Goal: Information Seeking & Learning: Learn about a topic

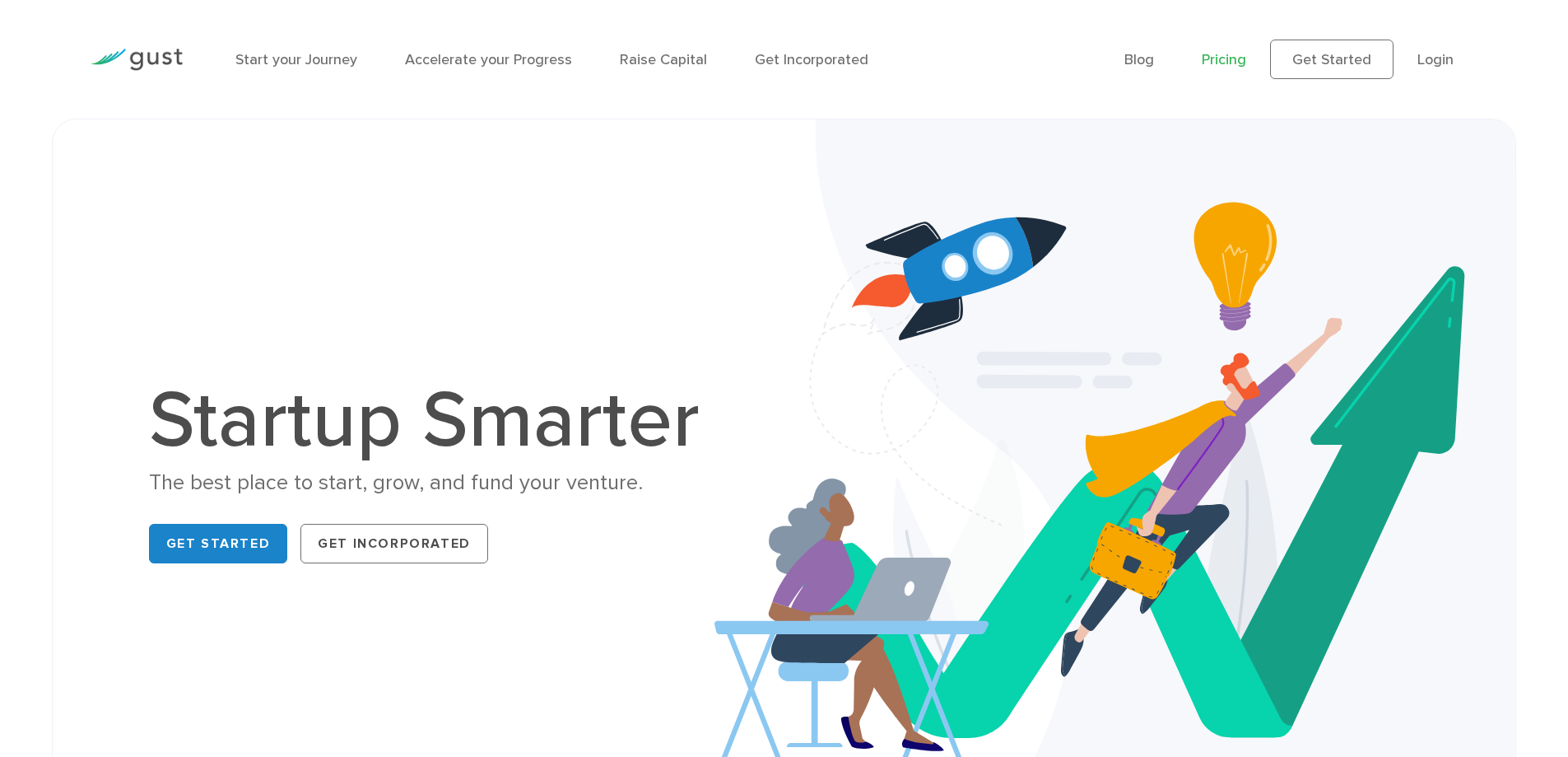
click at [1236, 65] on link "Pricing" at bounding box center [1223, 60] width 45 height 17
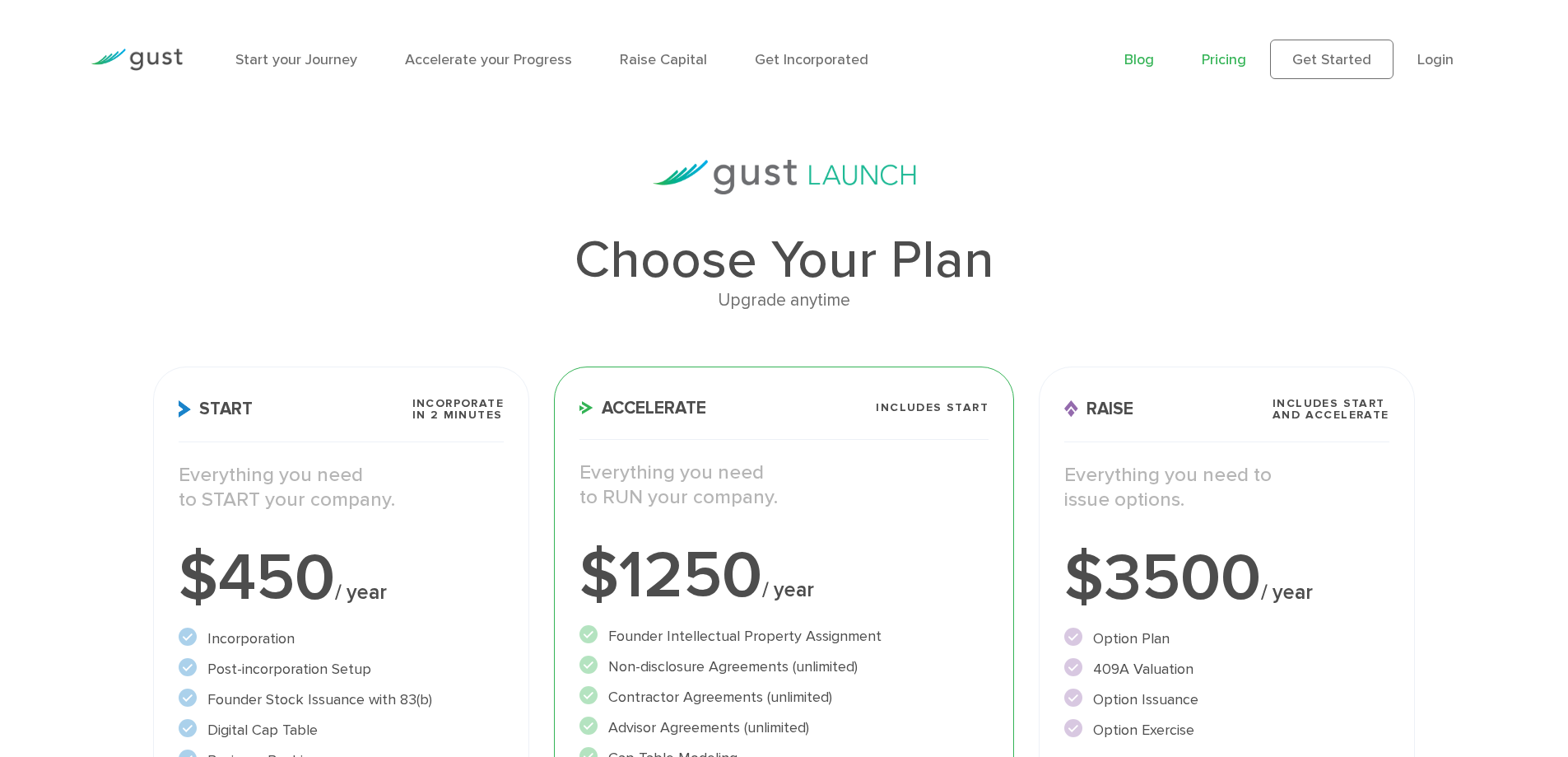
click at [1141, 58] on link "Blog" at bounding box center [1139, 60] width 29 height 17
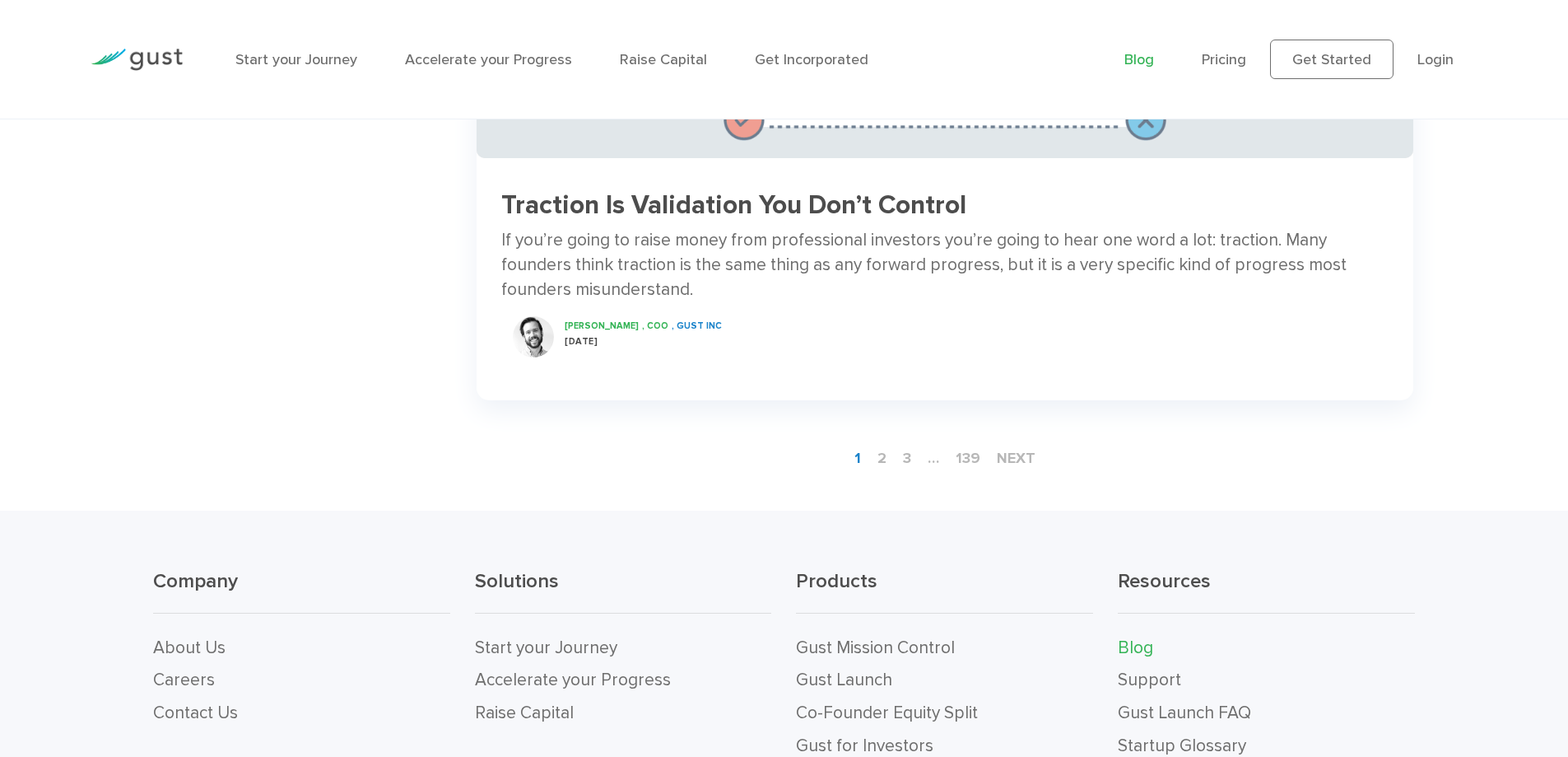
scroll to position [2716, 0]
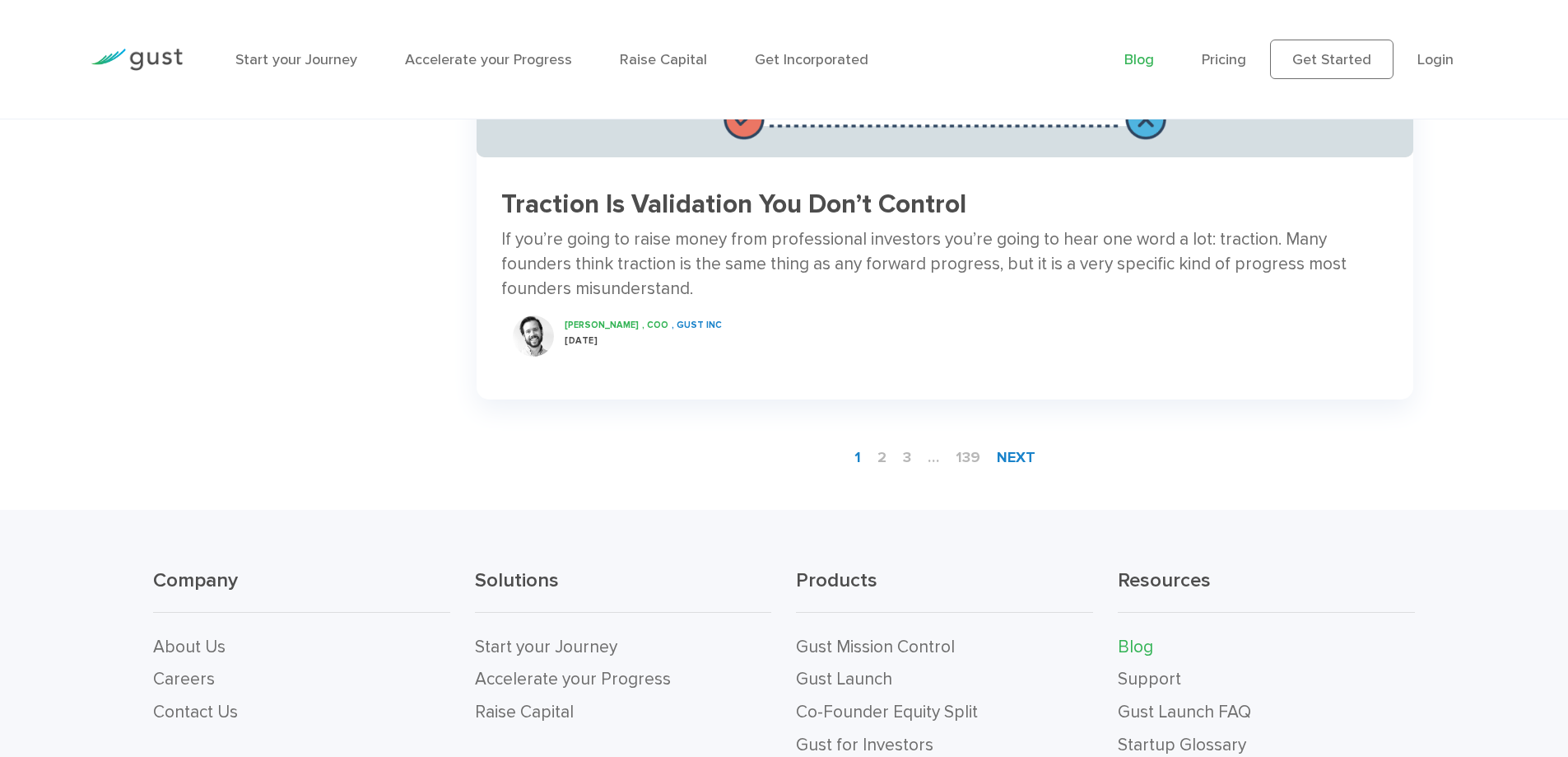
click at [1020, 454] on link "next" at bounding box center [1016, 457] width 52 height 30
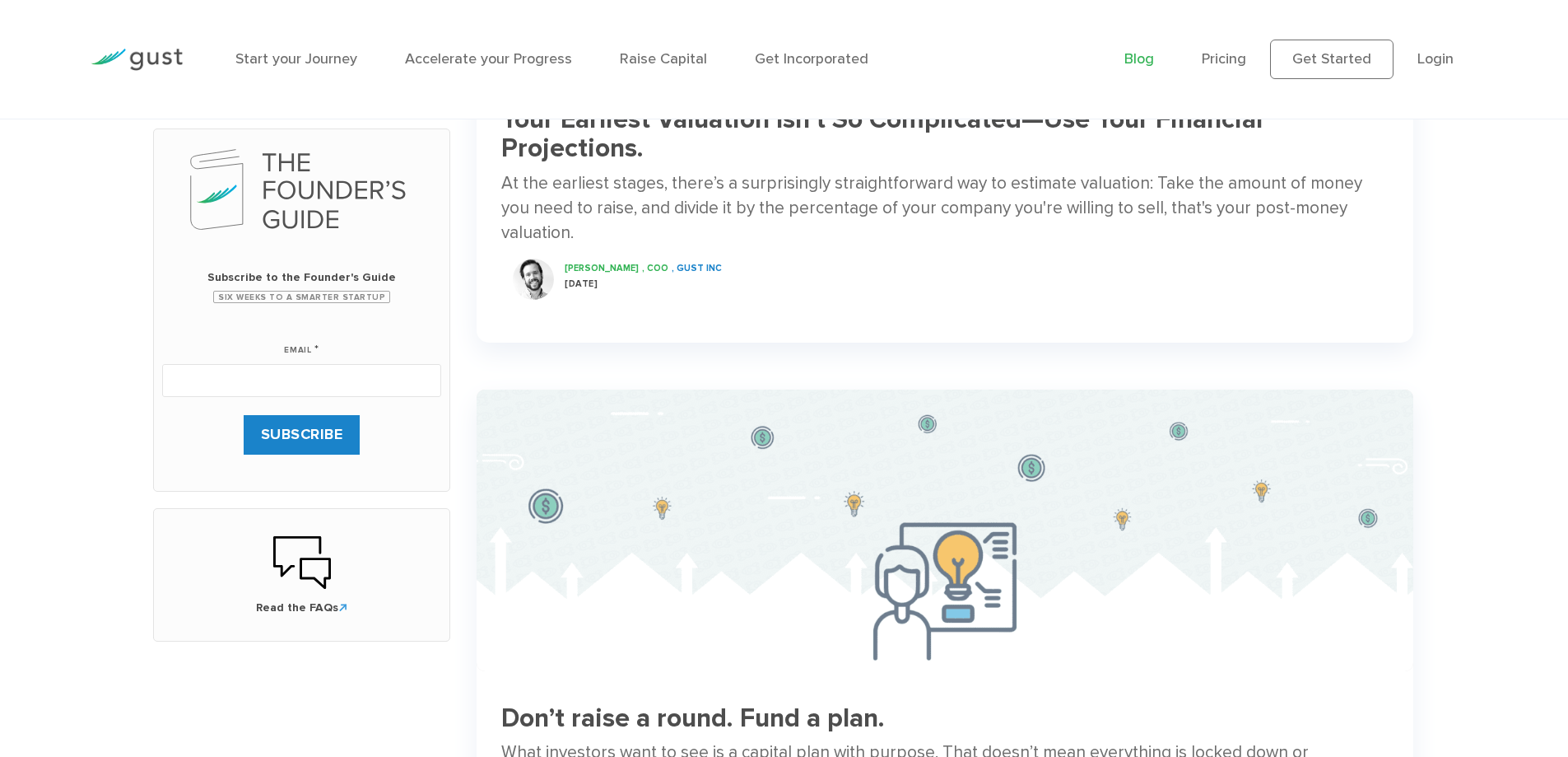
scroll to position [494, 0]
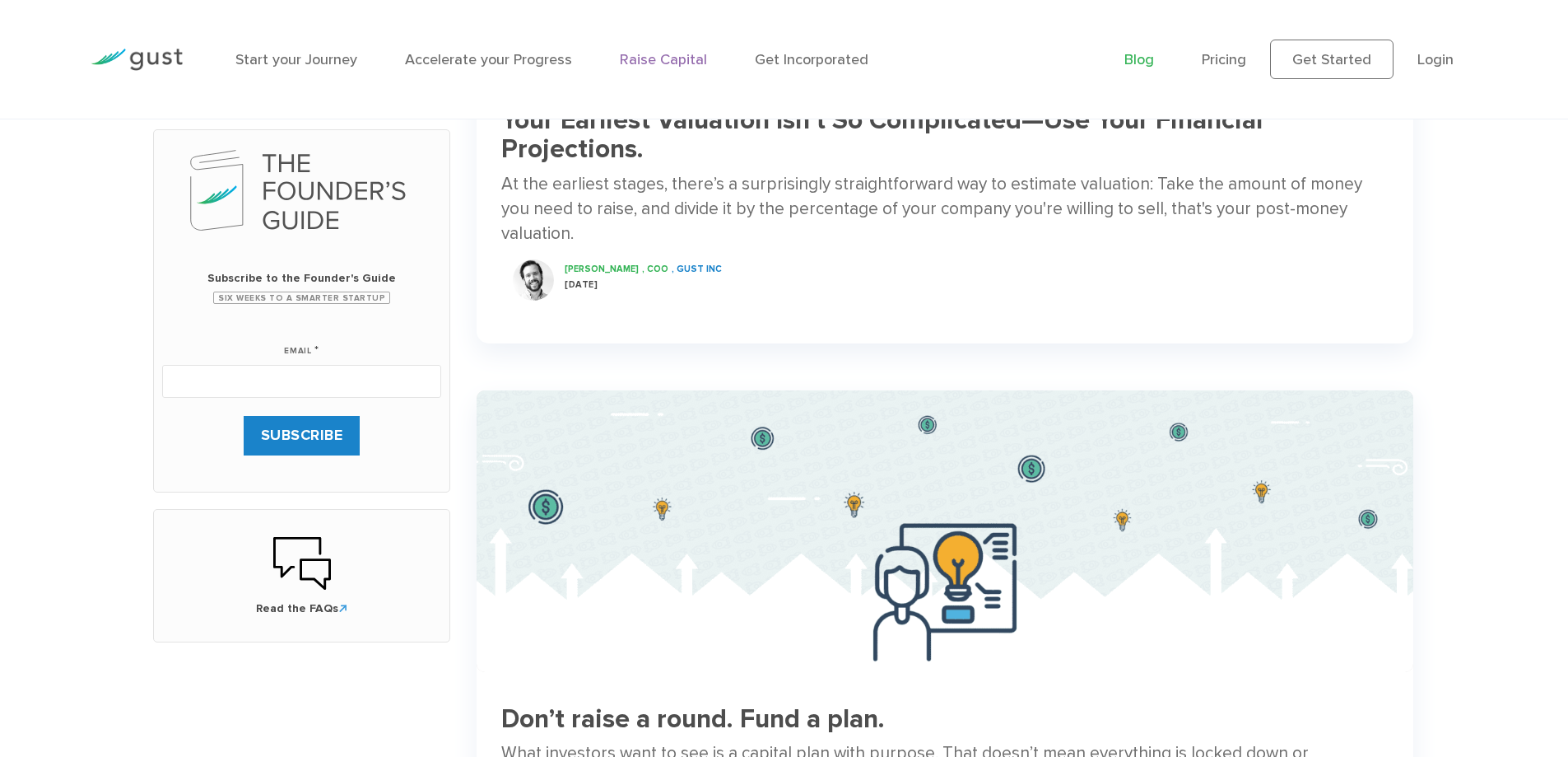
click at [675, 55] on link "Raise Capital" at bounding box center [664, 60] width 87 height 17
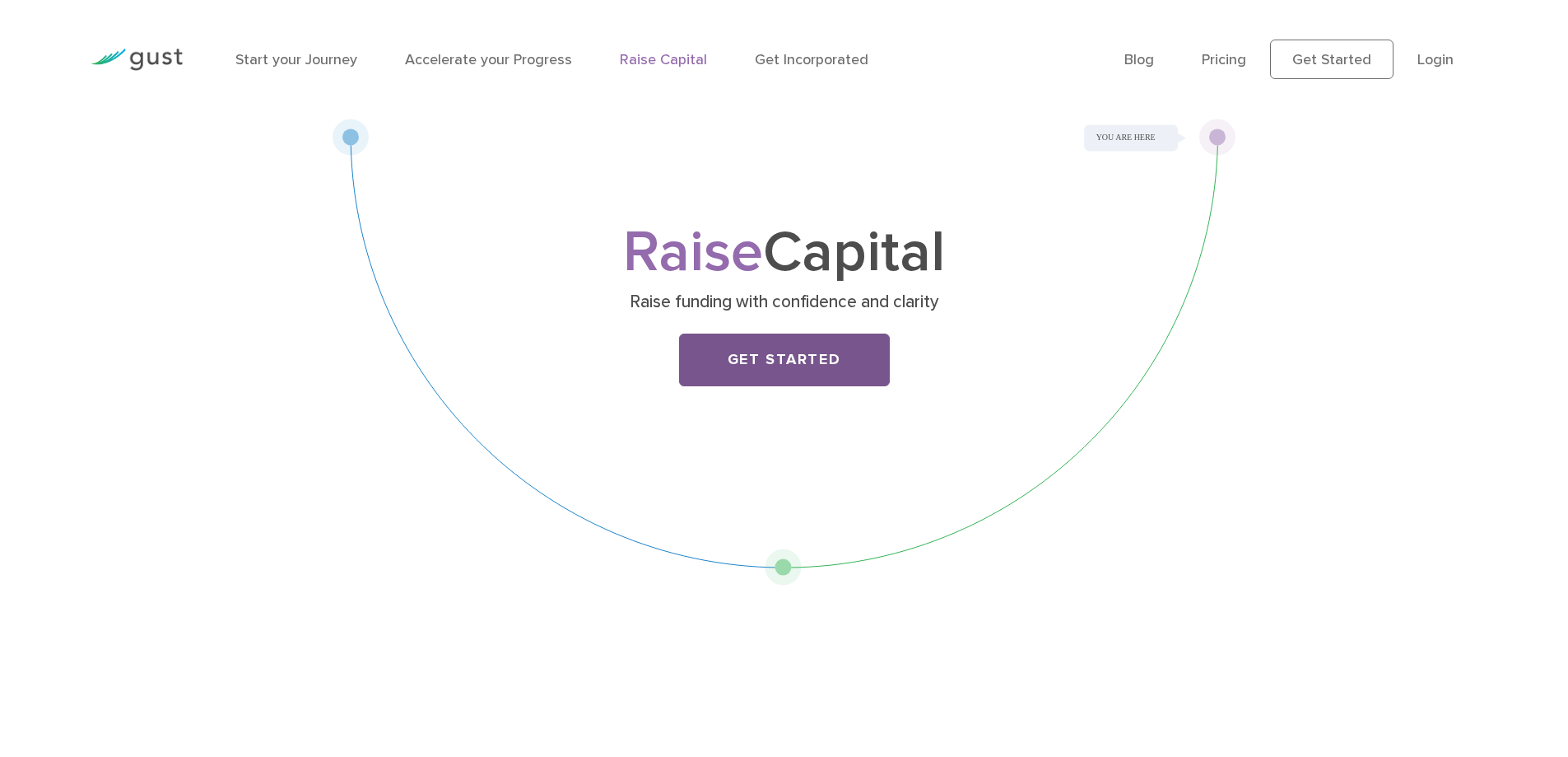
click at [794, 368] on link "Get Started" at bounding box center [784, 359] width 211 height 52
